Goal: Task Accomplishment & Management: Manage account settings

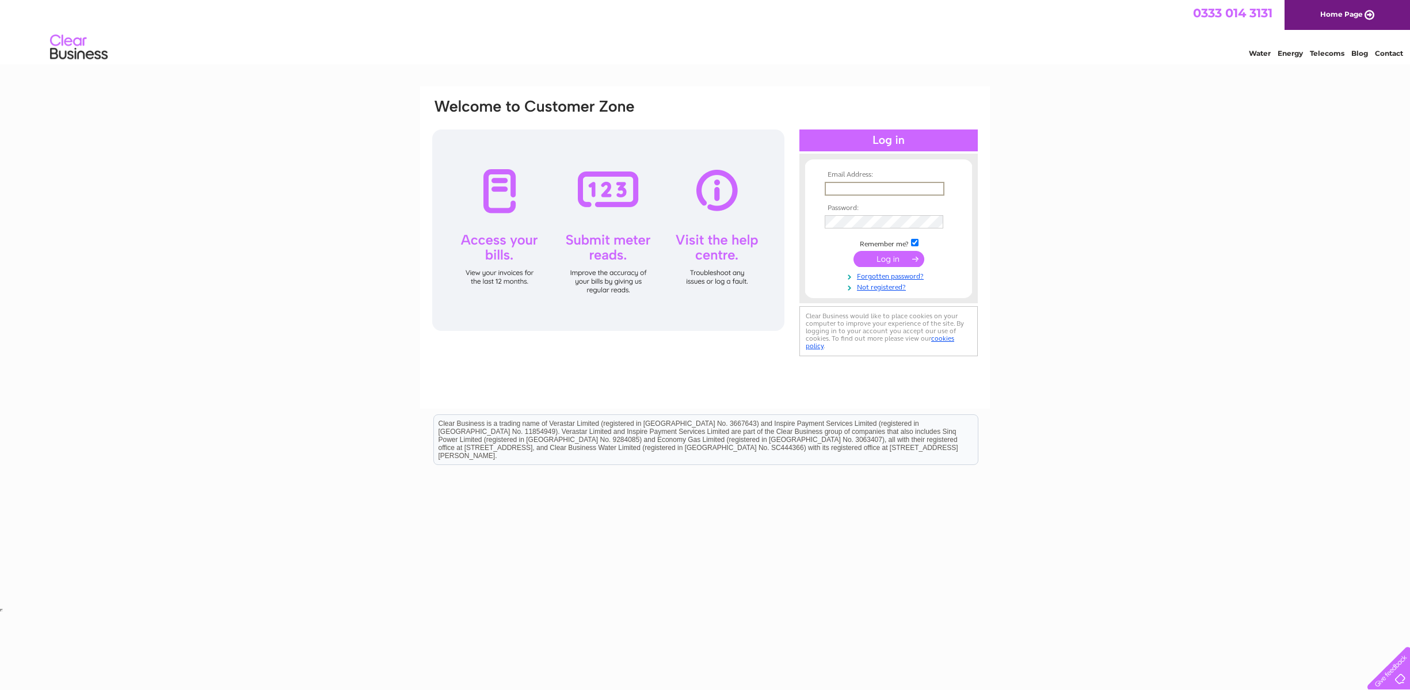
type input "[EMAIL_ADDRESS][DOMAIN_NAME]"
click at [885, 256] on input "submit" at bounding box center [889, 259] width 71 height 16
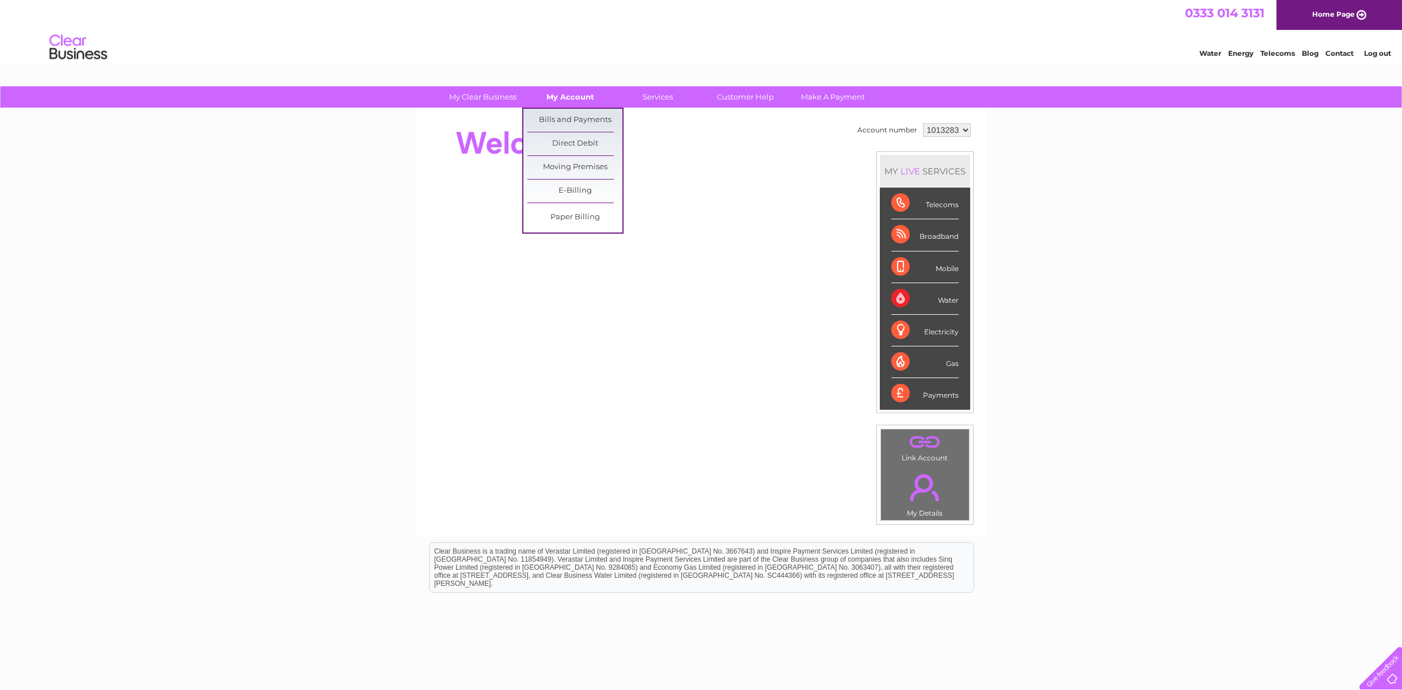
click at [571, 92] on link "My Account" at bounding box center [570, 96] width 95 height 21
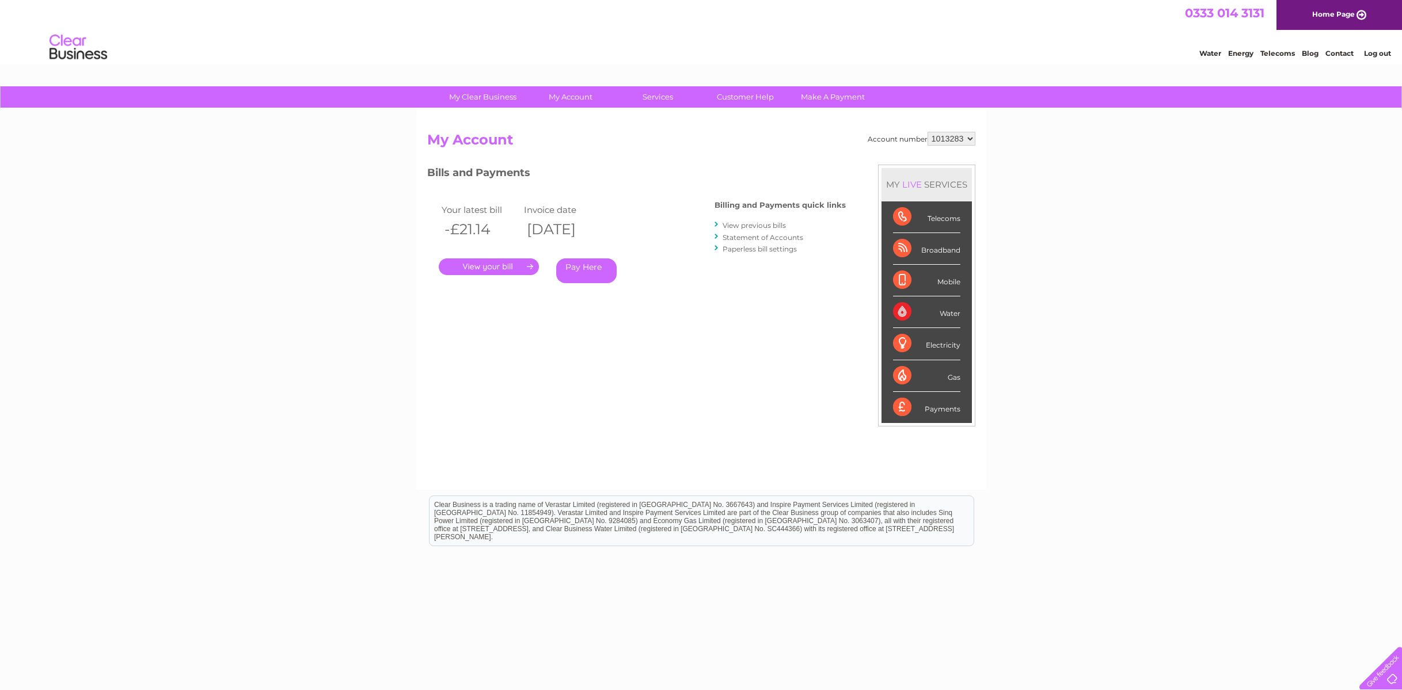
click at [498, 266] on link "." at bounding box center [489, 266] width 100 height 17
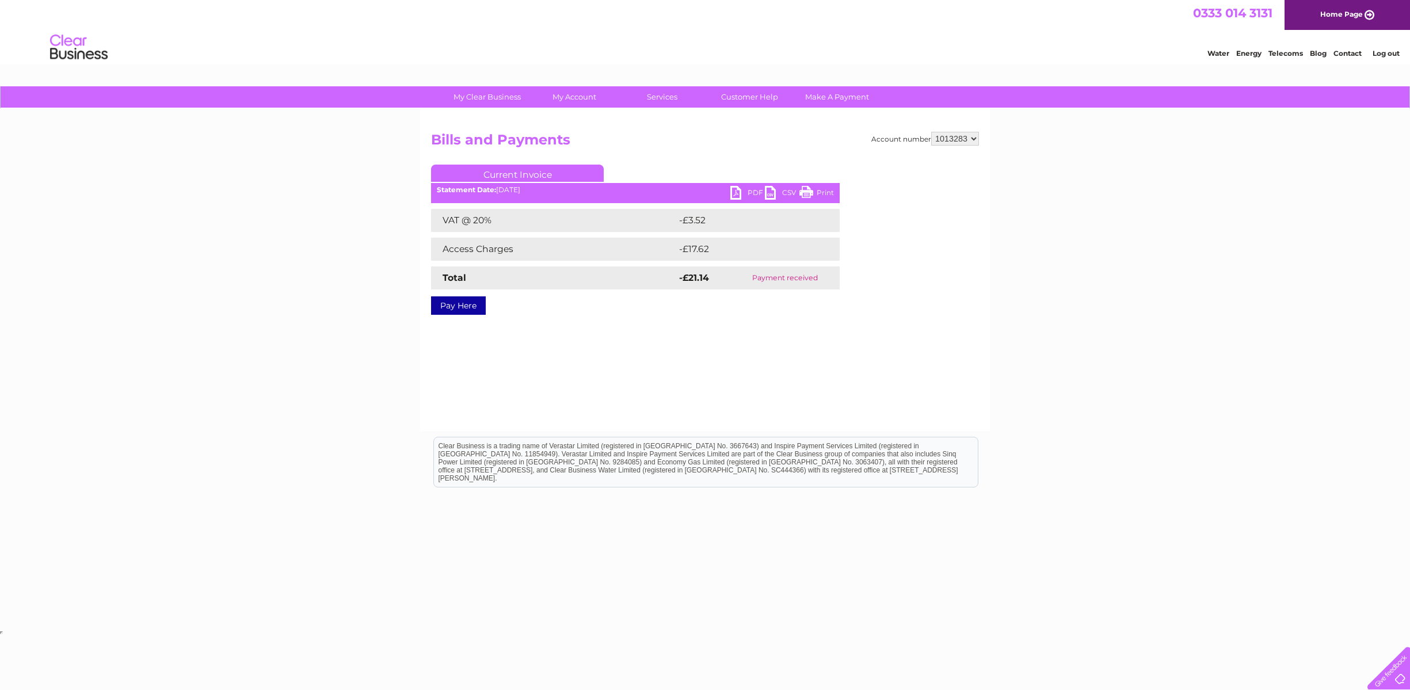
click at [747, 195] on link "PDF" at bounding box center [747, 194] width 35 height 17
